Goal: Find contact information: Find contact information

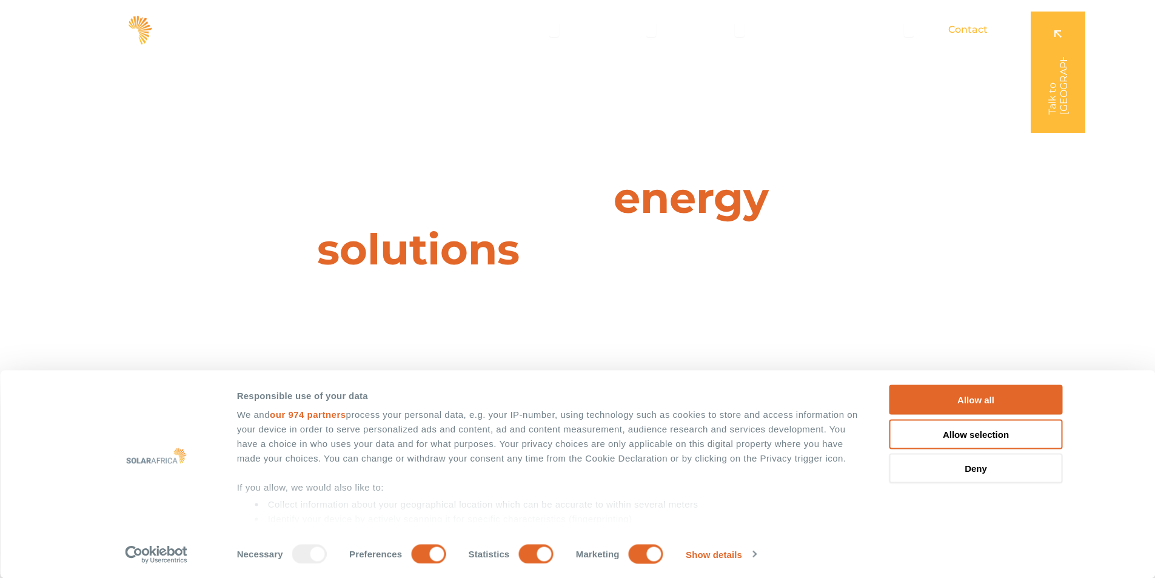
click at [960, 27] on span "Contact" at bounding box center [967, 29] width 39 height 15
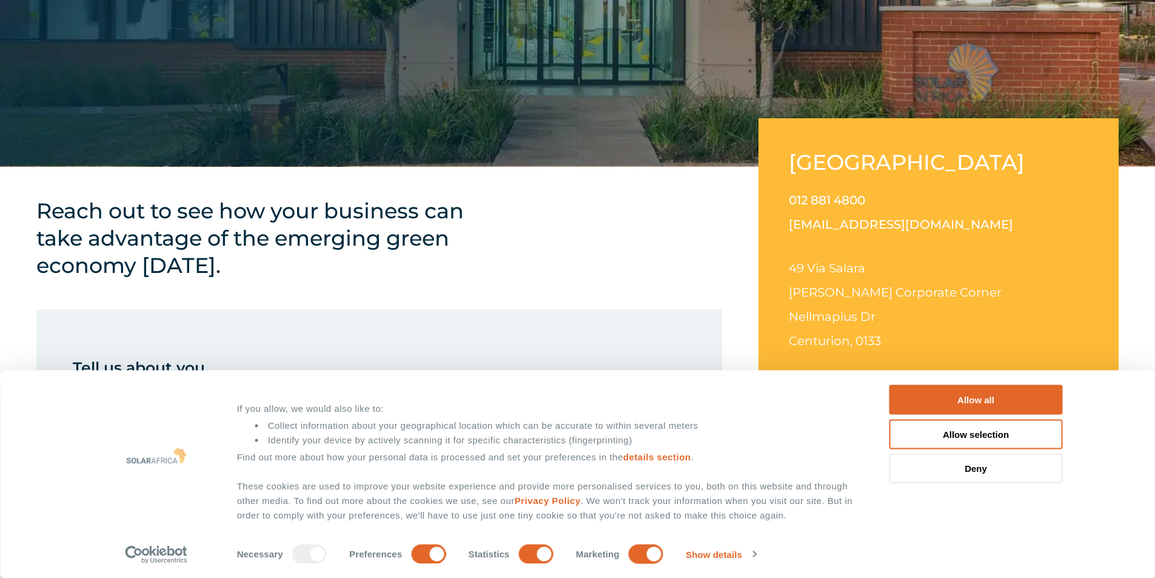
scroll to position [303, 0]
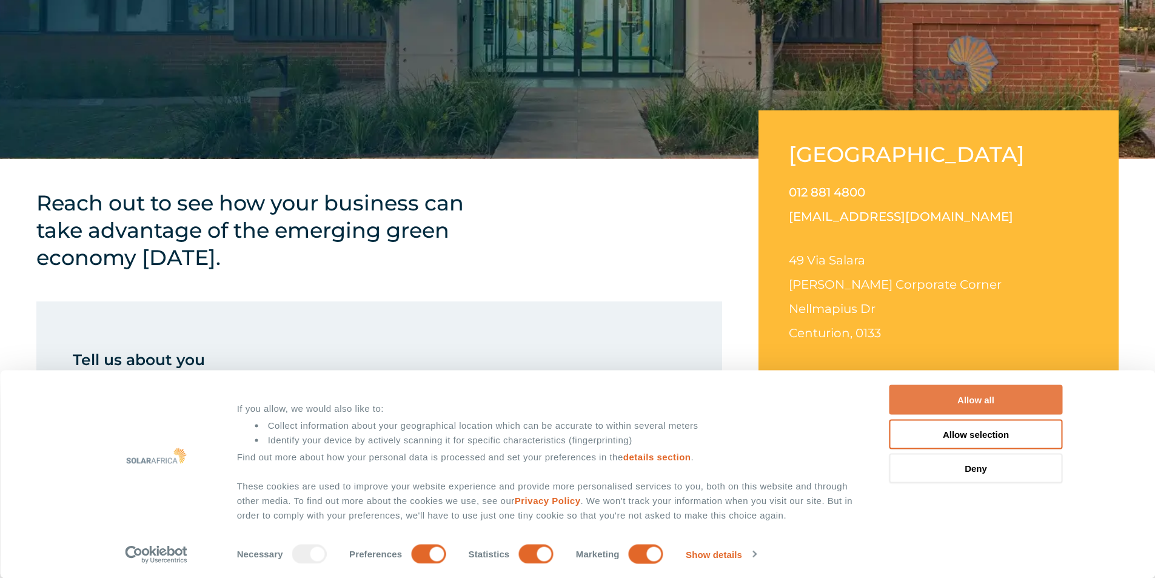
click at [987, 398] on button "Allow all" at bounding box center [976, 400] width 173 height 30
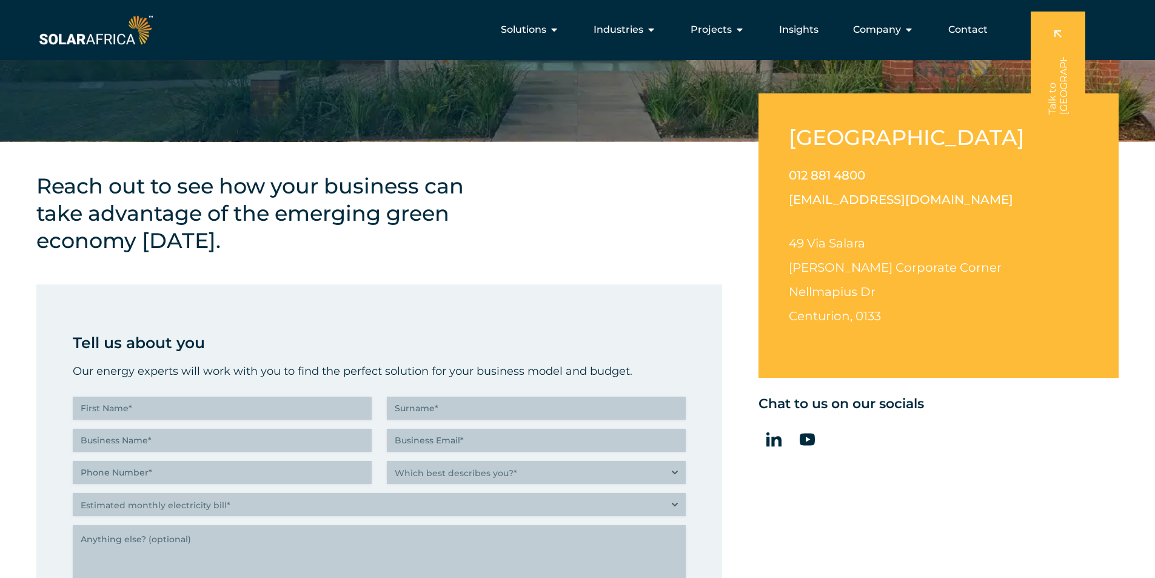
scroll to position [199, 0]
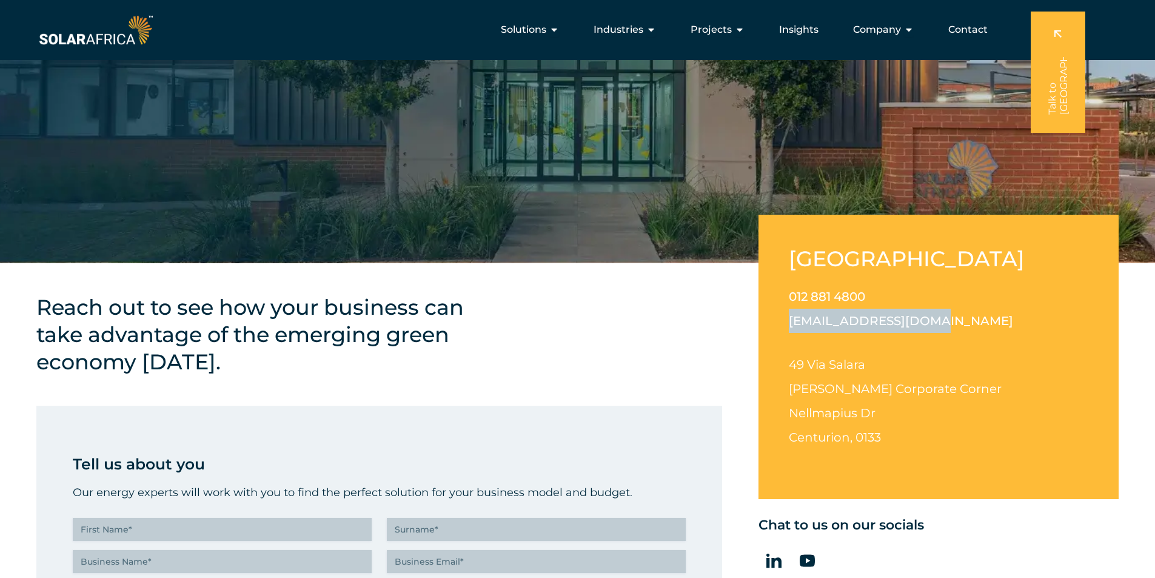
drag, startPoint x: 940, startPoint y: 312, endPoint x: 790, endPoint y: 317, distance: 151.1
click at [790, 317] on p "012 881 4800 info@solarafrica.com" at bounding box center [939, 308] width 300 height 49
